Goal: Transaction & Acquisition: Purchase product/service

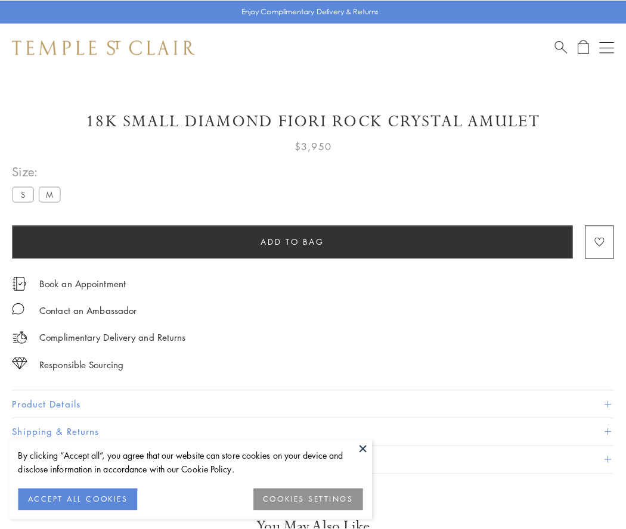
scroll to position [5, 0]
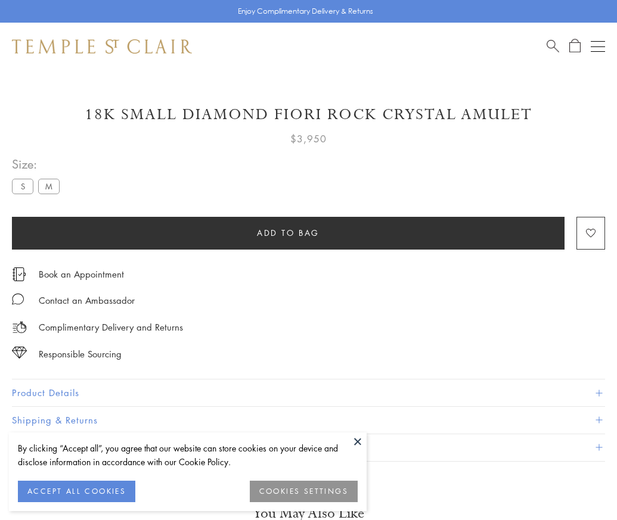
click at [288, 233] on span "Add to bag" at bounding box center [288, 233] width 63 height 13
